Goal: Task Accomplishment & Management: Manage account settings

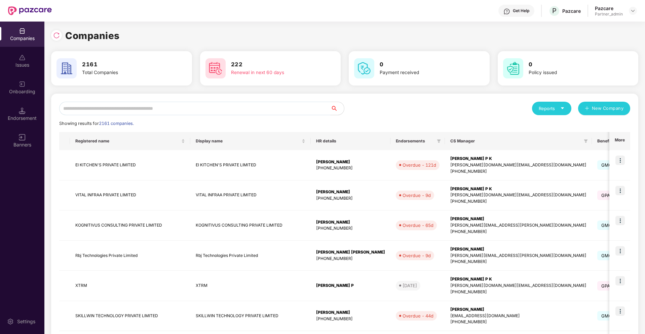
click at [239, 108] on input "text" at bounding box center [195, 108] width 272 height 13
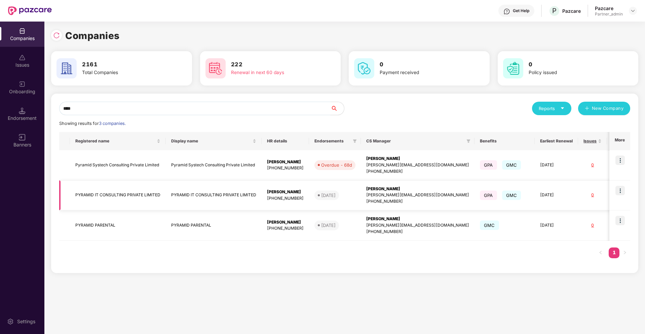
type input "****"
click at [620, 188] on img at bounding box center [620, 190] width 9 height 9
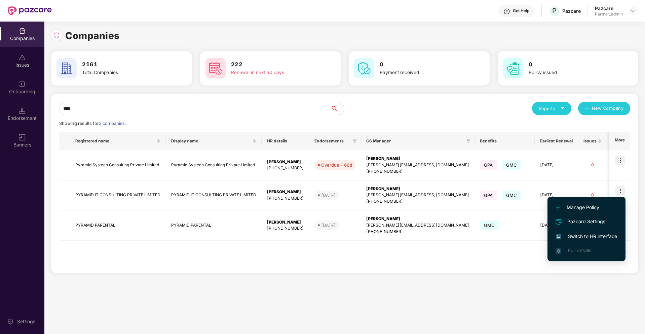
click at [585, 237] on span "Switch to HR interface" at bounding box center [586, 236] width 61 height 7
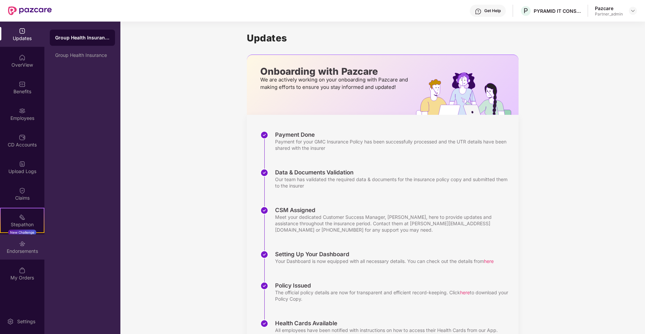
click at [40, 247] on div "Endorsements" at bounding box center [22, 246] width 44 height 25
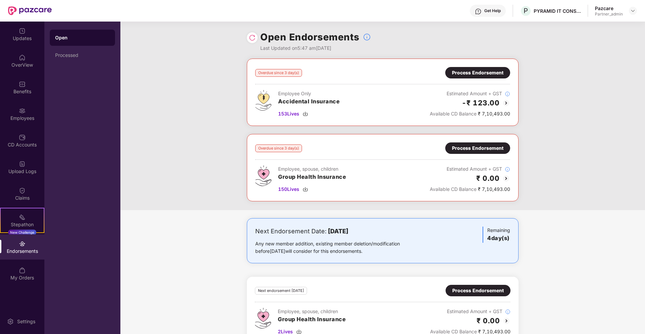
scroll to position [17, 0]
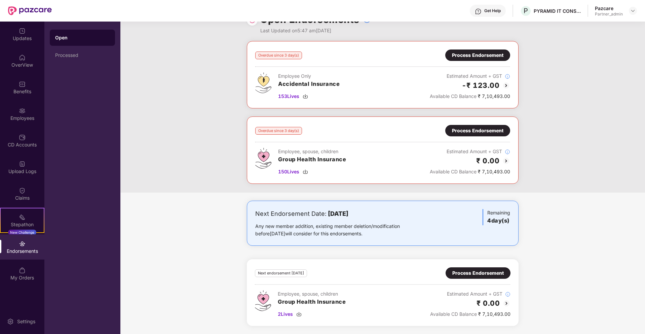
click at [474, 57] on div "Process Endorsement" at bounding box center [477, 54] width 51 height 7
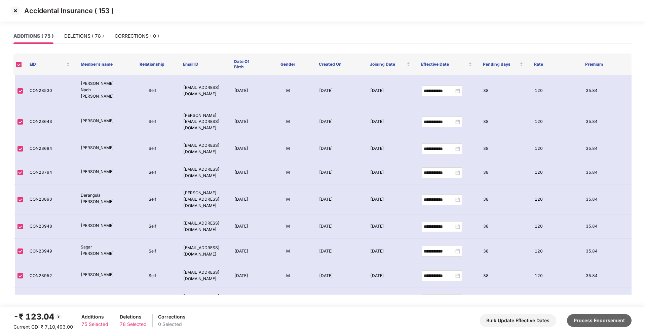
click at [596, 315] on button "Process Endorsement" at bounding box center [599, 320] width 65 height 13
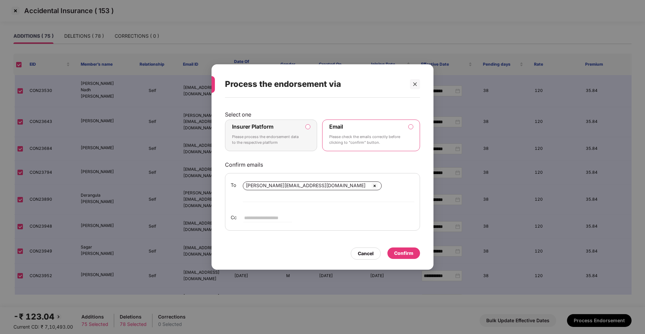
click at [410, 249] on div "Confirm" at bounding box center [403, 252] width 19 height 7
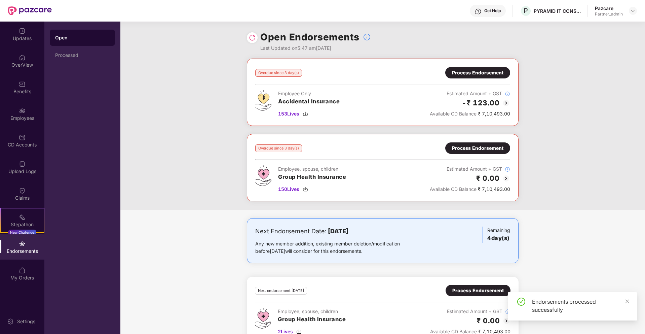
click at [485, 147] on div "Process Endorsement" at bounding box center [477, 147] width 51 height 7
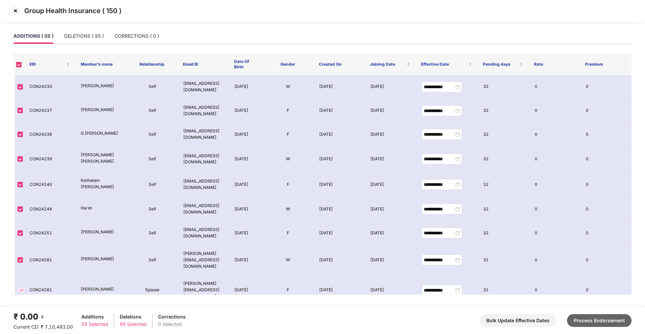
click at [594, 319] on button "Process Endorsement" at bounding box center [599, 320] width 65 height 13
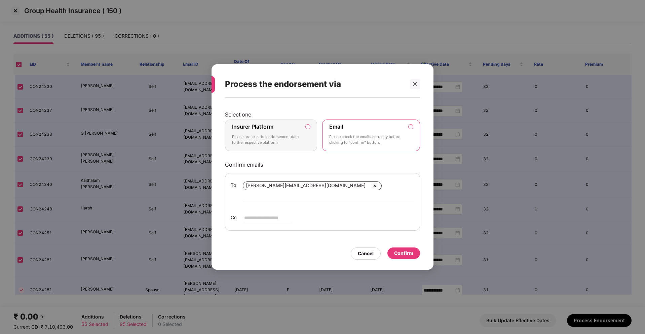
click at [403, 249] on div "Confirm" at bounding box center [403, 252] width 19 height 7
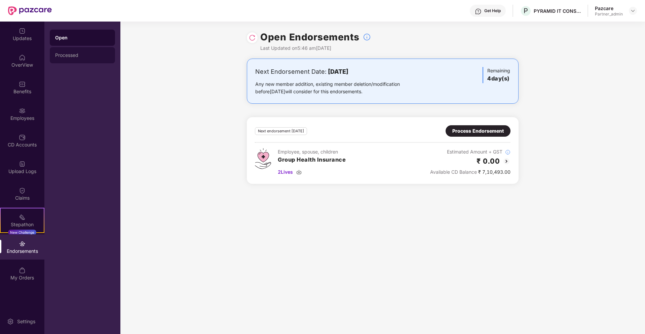
click at [68, 57] on div "Processed" at bounding box center [82, 54] width 55 height 5
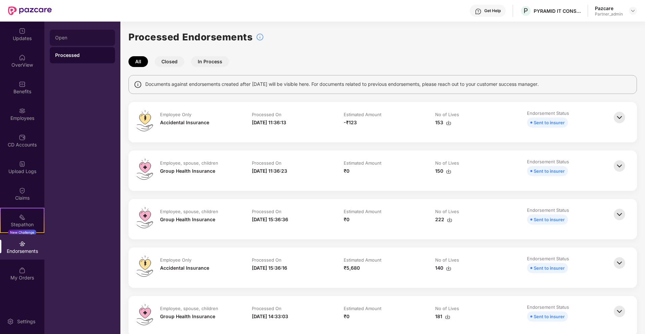
click at [64, 33] on div "Open" at bounding box center [82, 38] width 65 height 16
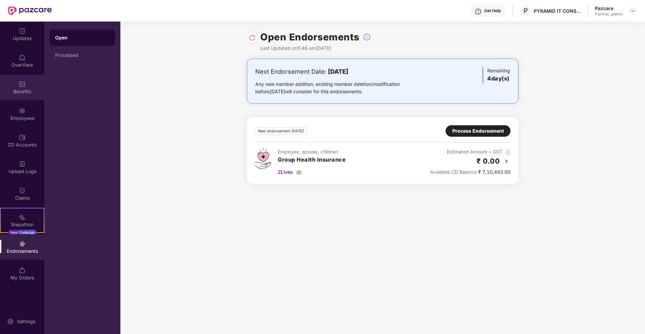
click at [19, 83] on img at bounding box center [22, 84] width 7 height 7
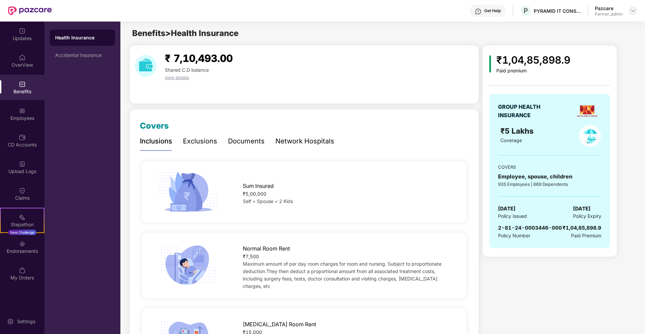
click at [635, 10] on img at bounding box center [633, 10] width 5 height 5
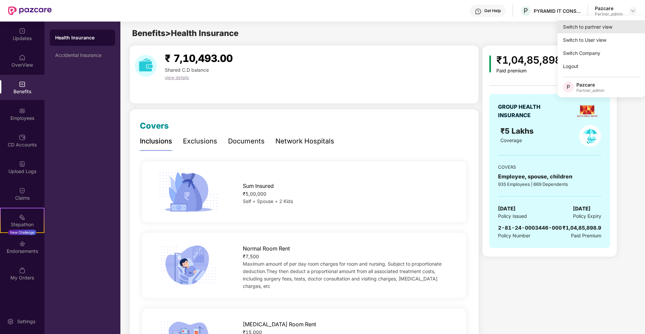
click at [602, 27] on div "Switch to partner view" at bounding box center [601, 26] width 87 height 13
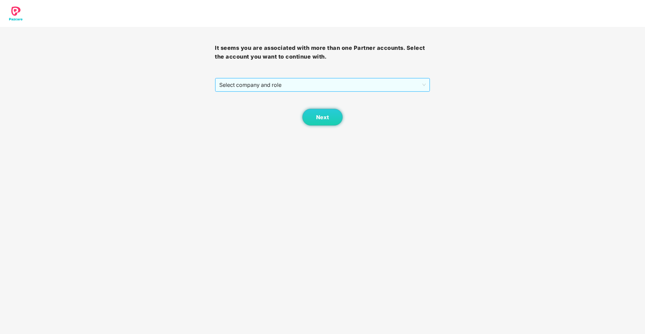
click at [325, 81] on span "Select company and role" at bounding box center [322, 84] width 206 height 13
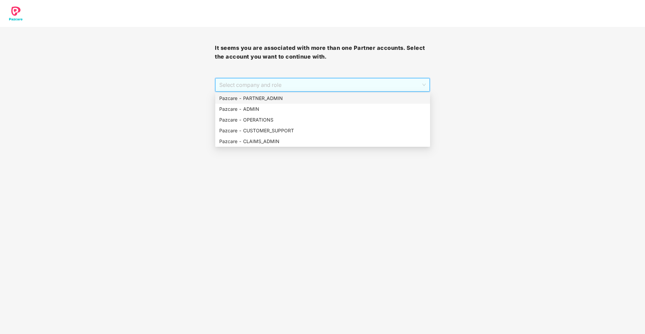
click at [284, 99] on div "Pazcare - PARTNER_ADMIN" at bounding box center [322, 98] width 207 height 7
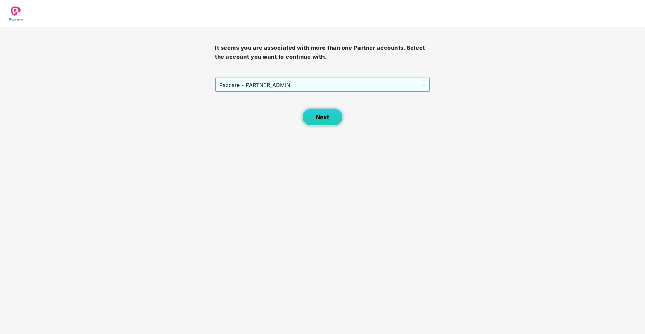
click at [314, 116] on button "Next" at bounding box center [323, 117] width 40 height 17
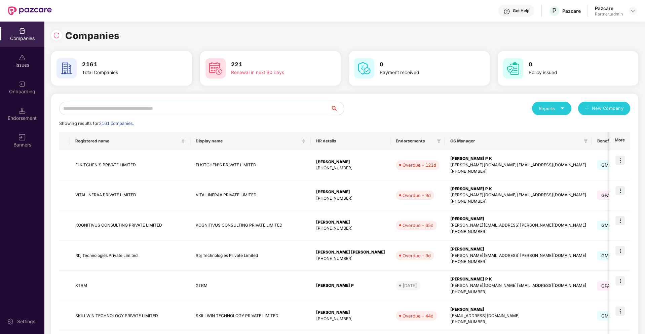
click at [249, 108] on input "text" at bounding box center [195, 108] width 272 height 13
click at [307, 107] on input "text" at bounding box center [195, 108] width 272 height 13
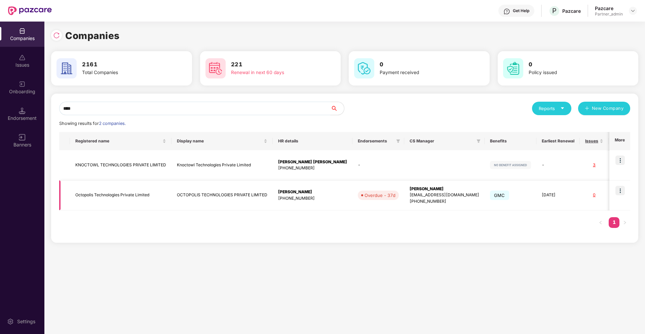
type input "****"
click at [622, 191] on img at bounding box center [620, 190] width 9 height 9
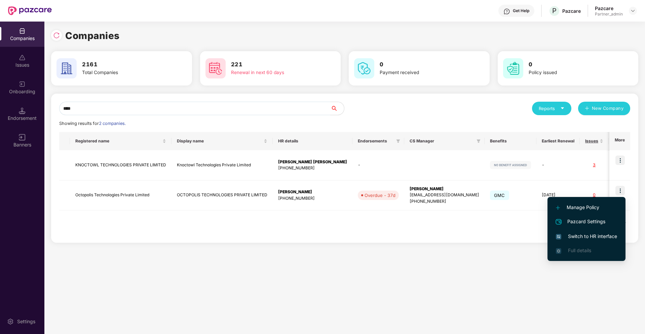
click at [565, 233] on span "Switch to HR interface" at bounding box center [586, 236] width 61 height 7
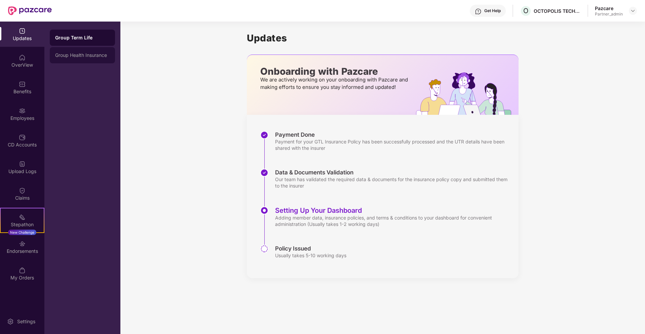
click at [82, 53] on div "Group Health Insurance" at bounding box center [82, 54] width 55 height 5
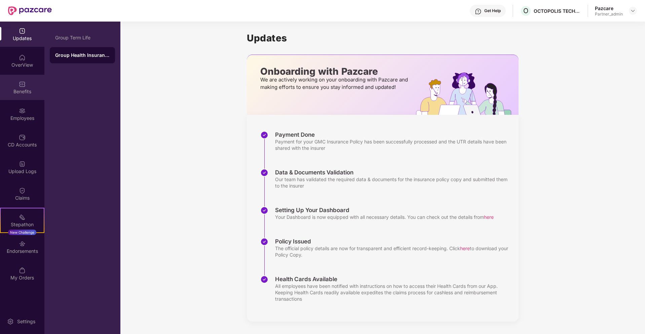
click at [19, 87] on img at bounding box center [22, 84] width 7 height 7
